Goal: Information Seeking & Learning: Find specific fact

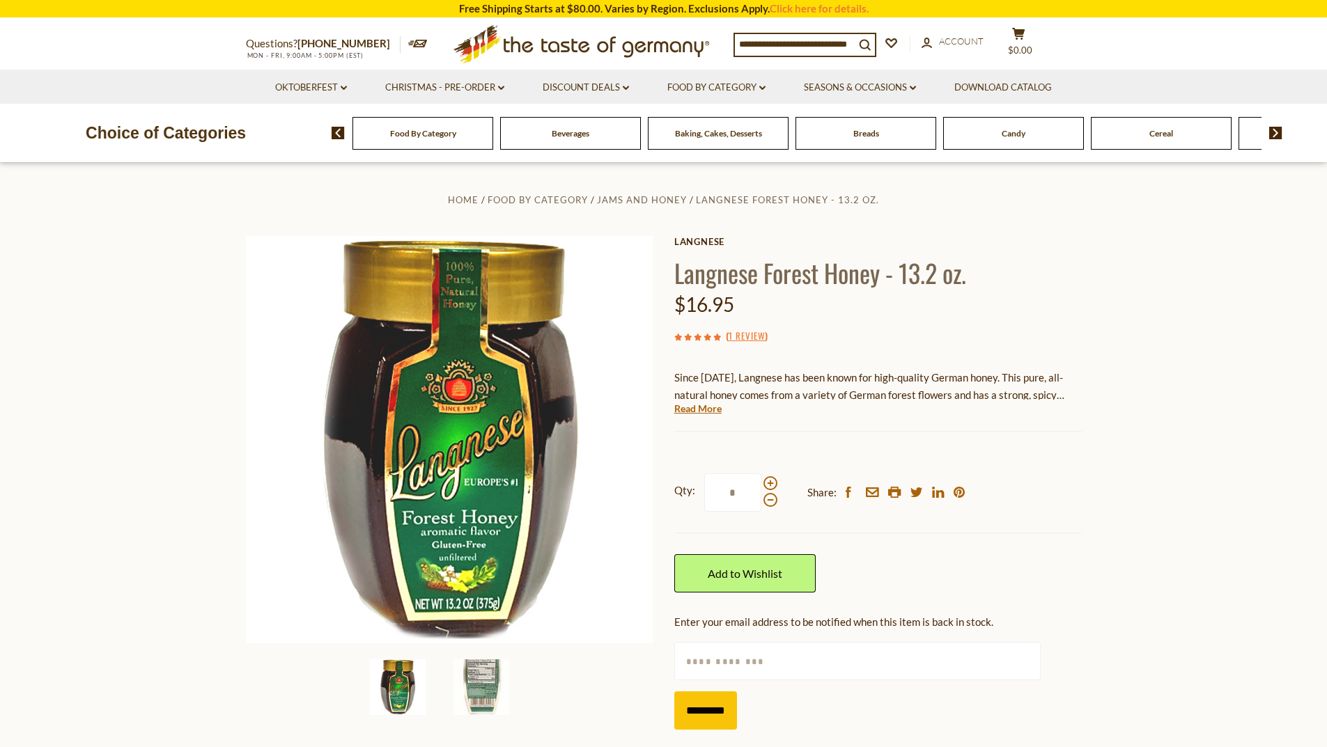
click at [89, 463] on section "Home Food By Category Jams and Honey Langnese Forest Honey - 13.2 oz. [GEOGRAPH…" at bounding box center [663, 479] width 1327 height 633
click at [800, 47] on input at bounding box center [795, 44] width 120 height 20
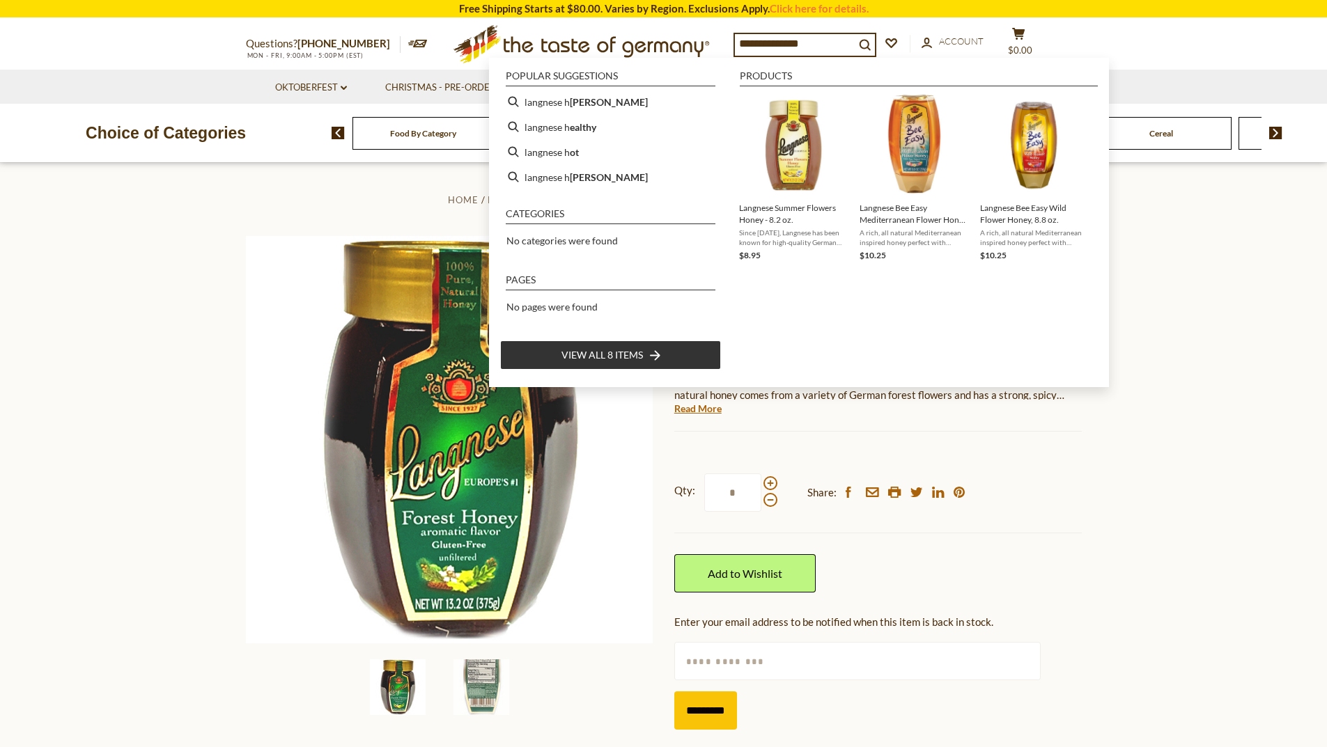
type input "**********"
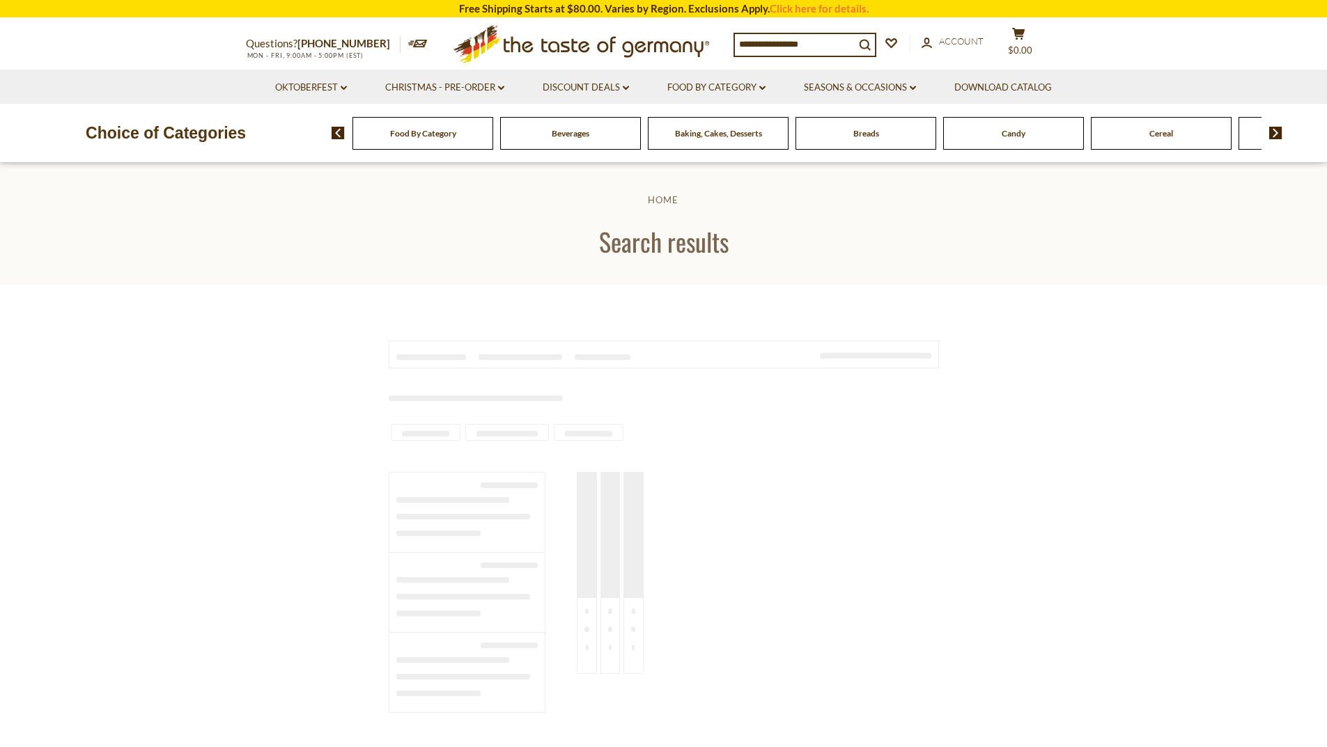
type input "**********"
